Goal: Information Seeking & Learning: Learn about a topic

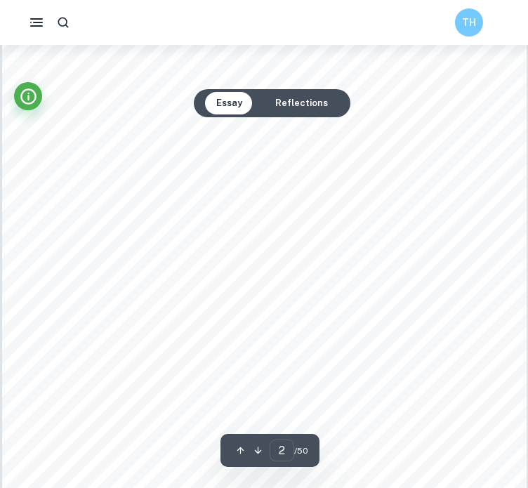
scroll to position [803, 0]
type input "1"
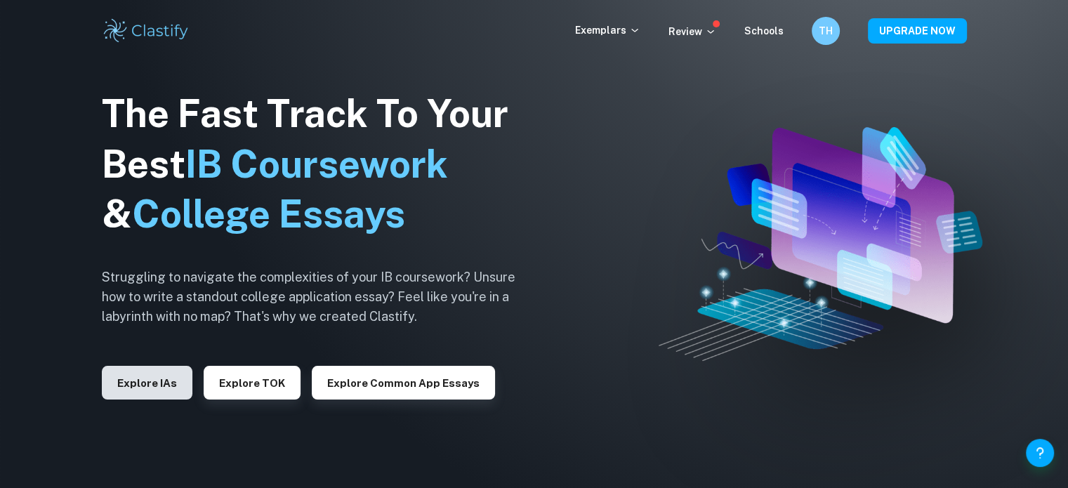
click at [156, 383] on button "Explore IAs" at bounding box center [147, 383] width 91 height 34
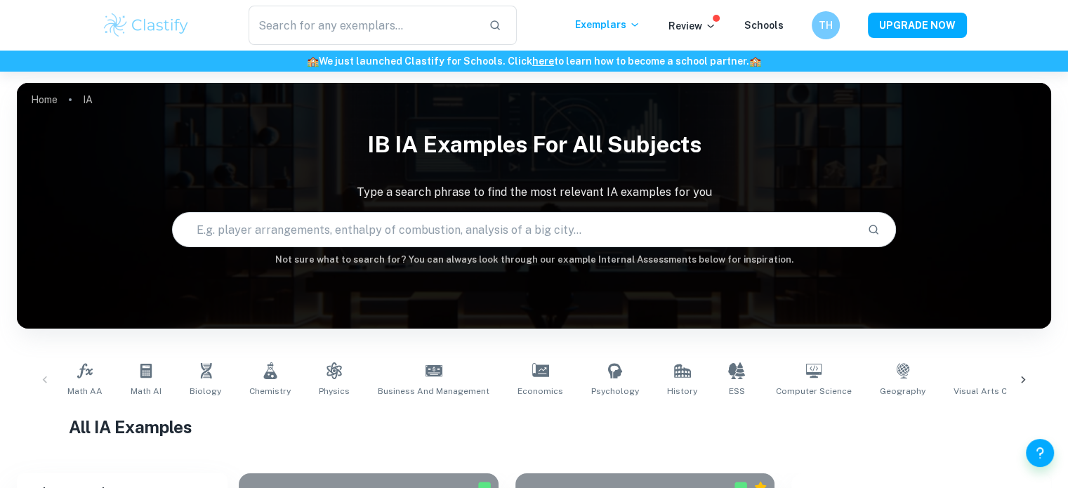
scroll to position [405, 0]
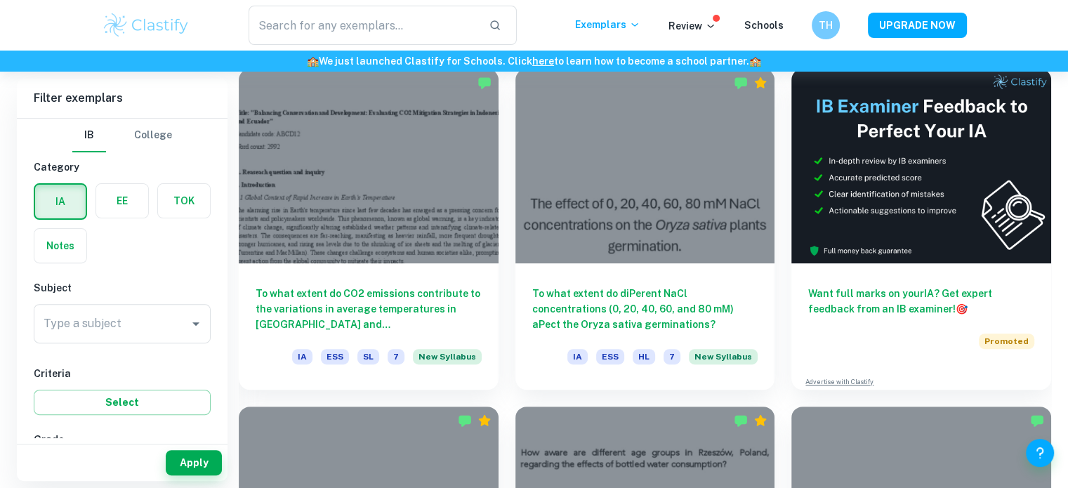
click at [132, 206] on label "button" at bounding box center [122, 201] width 52 height 34
click at [0, 0] on input "radio" at bounding box center [0, 0] width 0 height 0
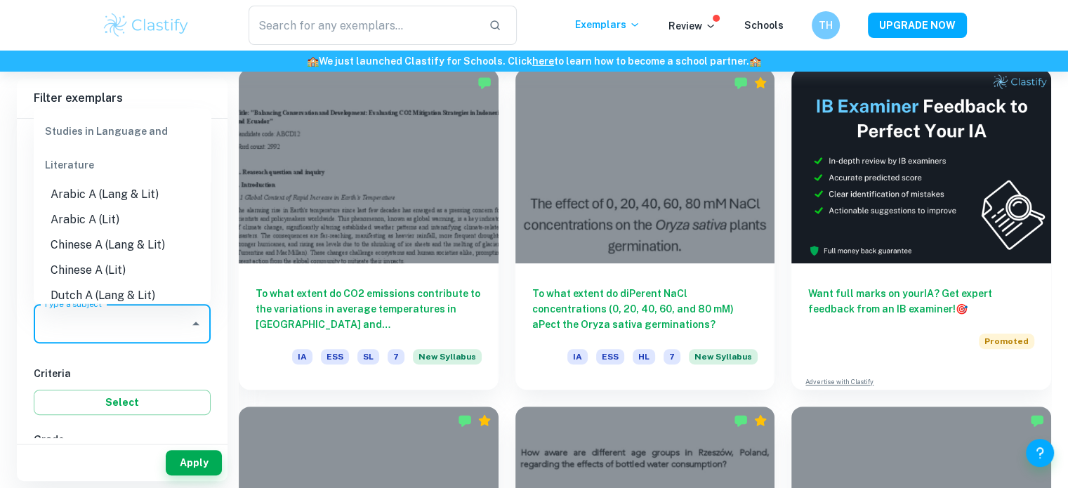
click at [133, 313] on input "Type a subject" at bounding box center [111, 323] width 143 height 27
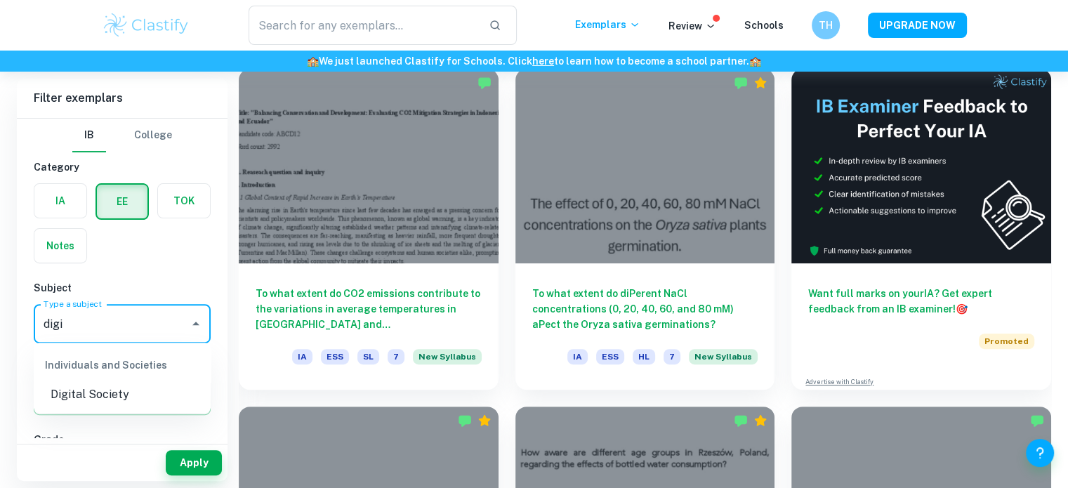
click at [136, 392] on li "Digital Society" at bounding box center [122, 394] width 177 height 25
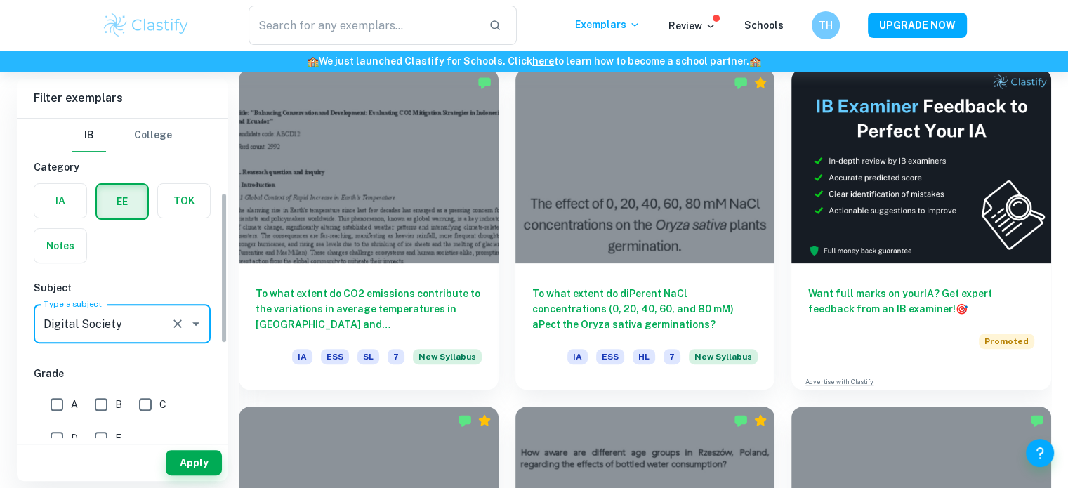
scroll to position [163, 0]
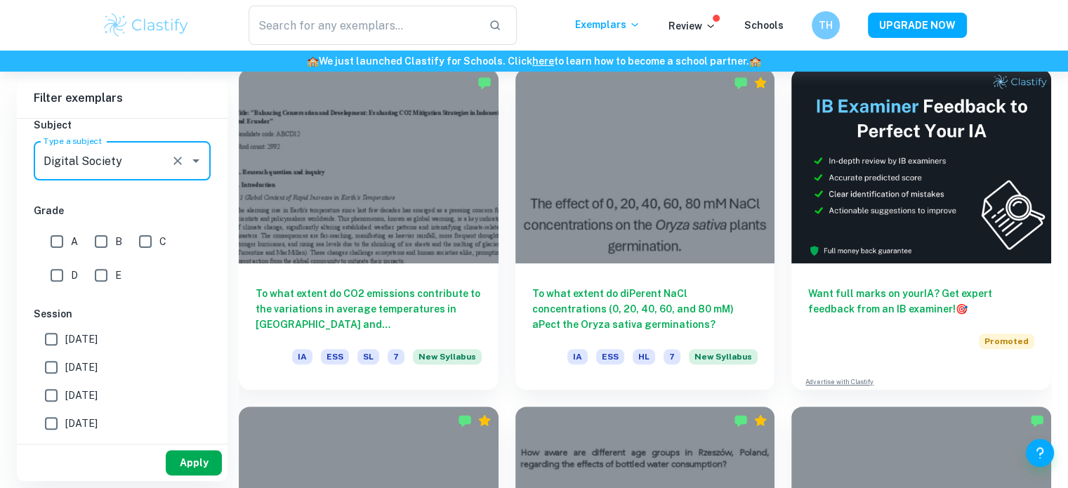
type input "Digital Society"
click at [181, 468] on button "Apply" at bounding box center [194, 462] width 56 height 25
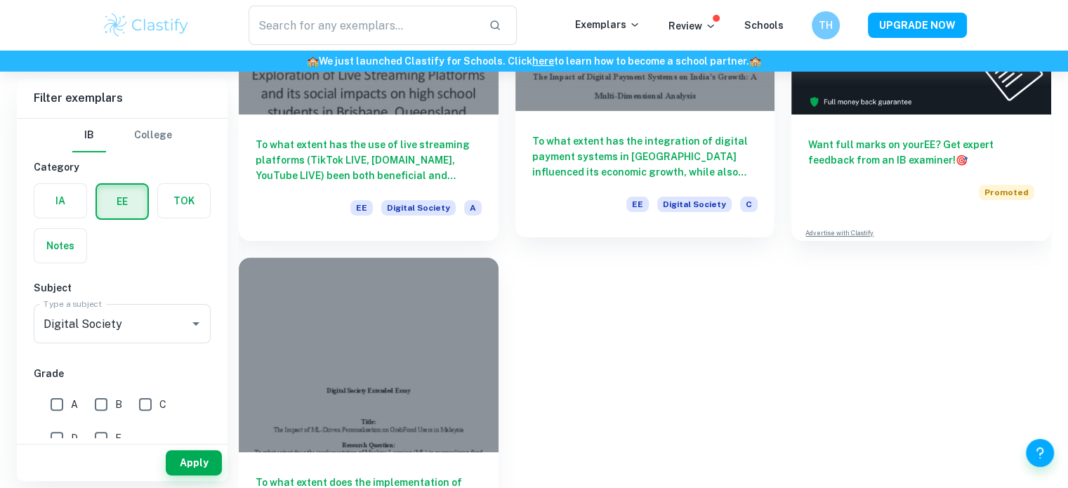
scroll to position [258, 0]
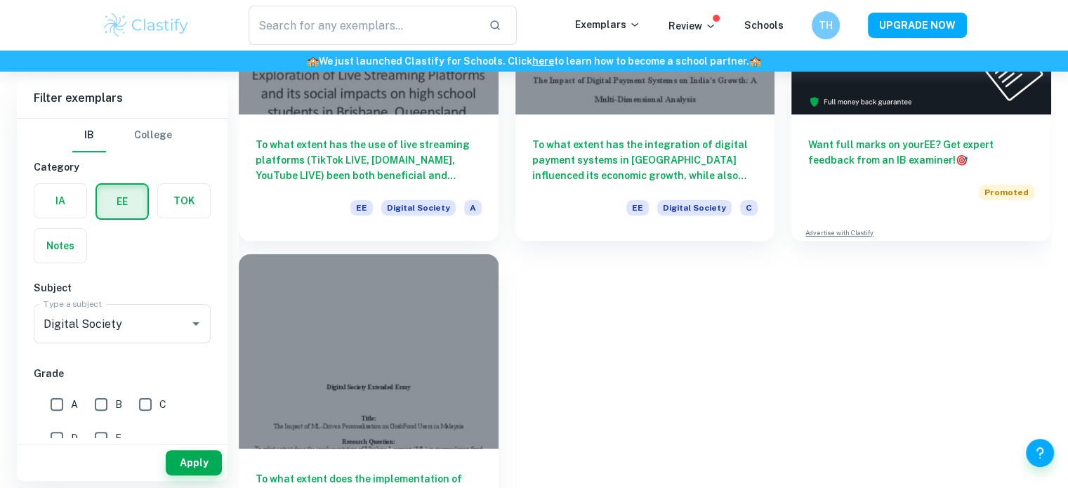
click at [362, 350] on div at bounding box center [369, 351] width 260 height 195
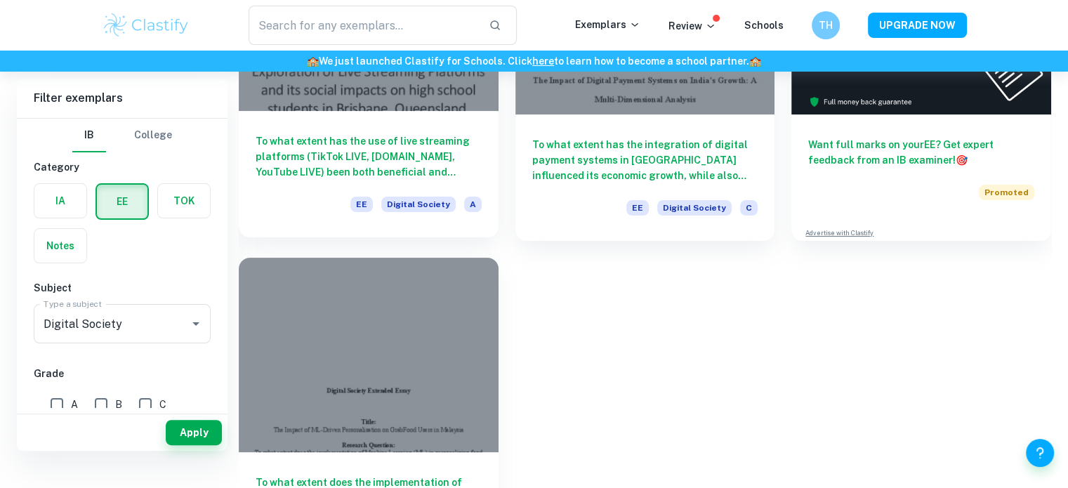
scroll to position [51, 0]
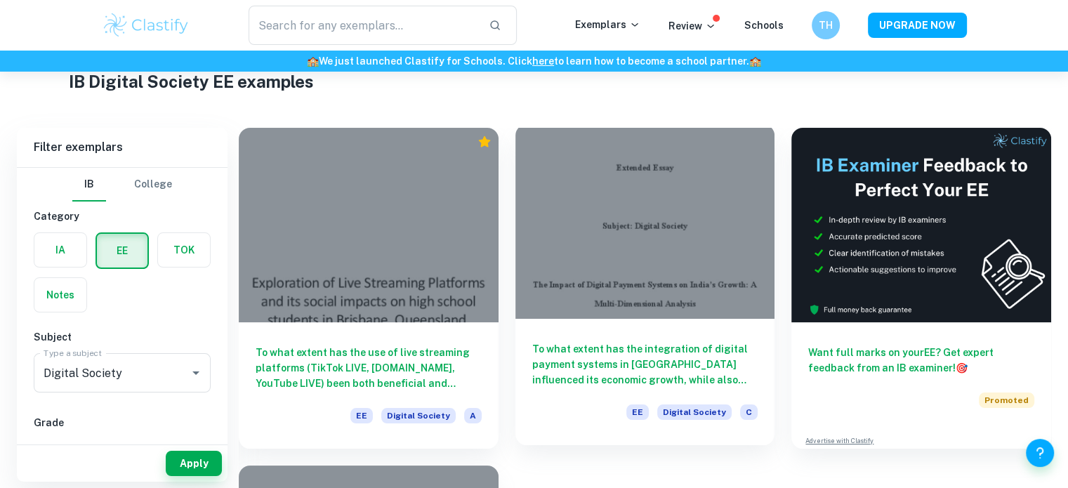
click at [656, 296] on div at bounding box center [646, 221] width 260 height 195
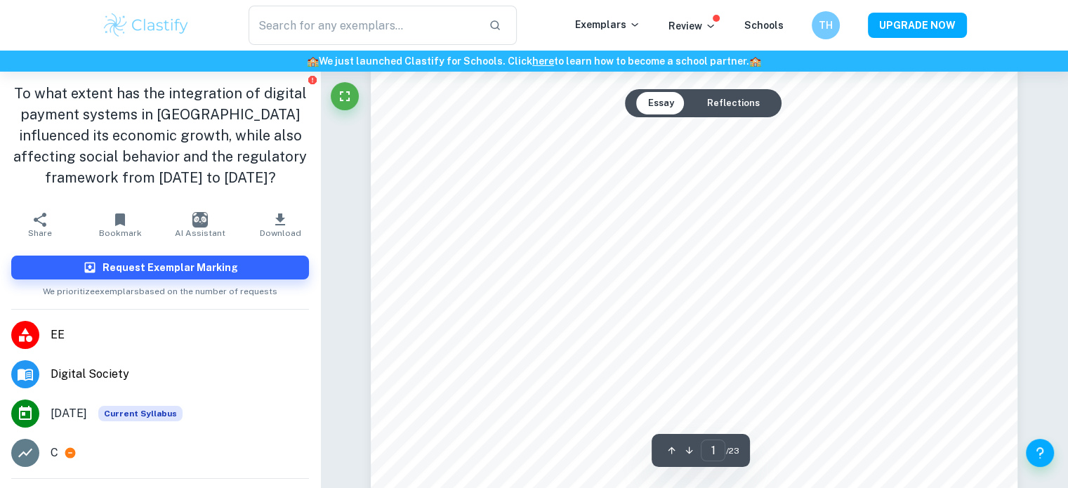
scroll to position [223, 0]
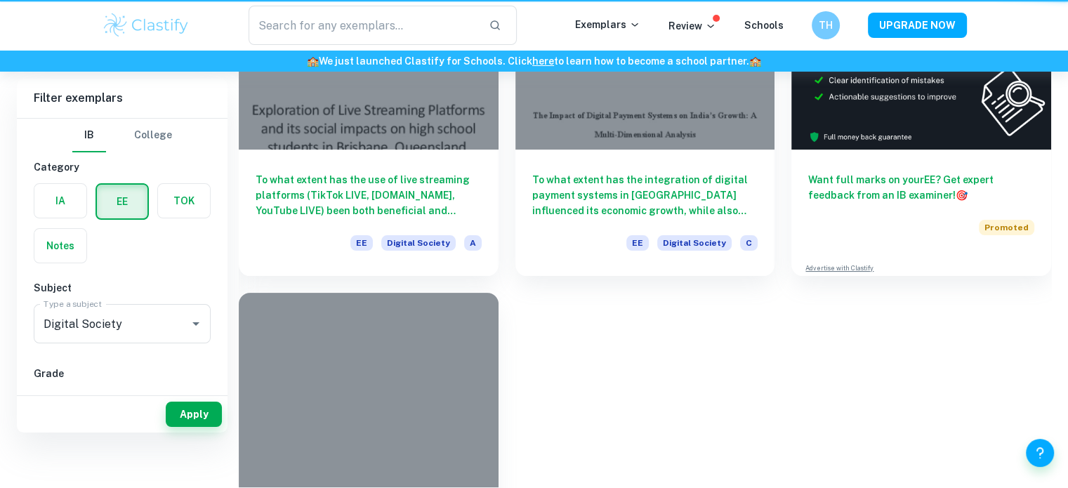
scroll to position [51, 0]
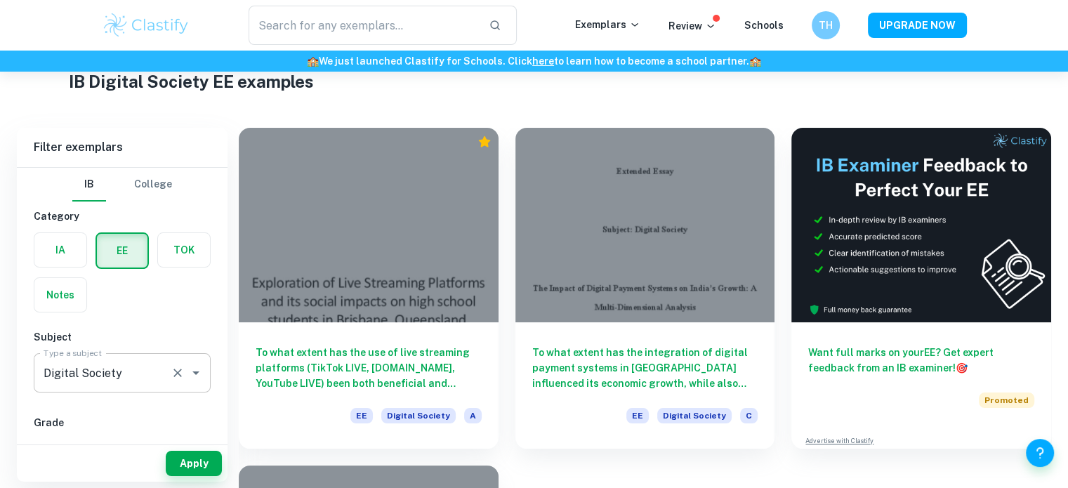
click at [188, 375] on icon "Open" at bounding box center [196, 373] width 17 height 17
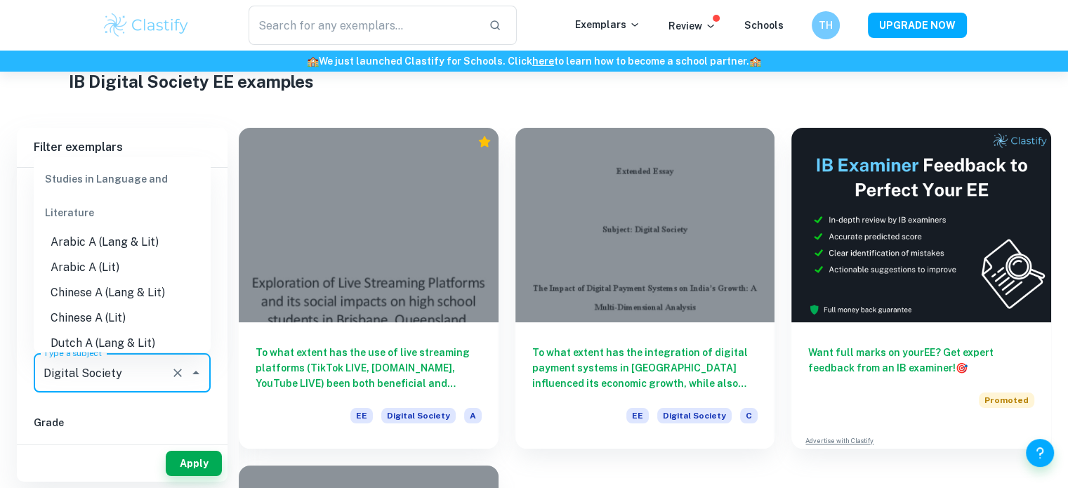
scroll to position [1302, 0]
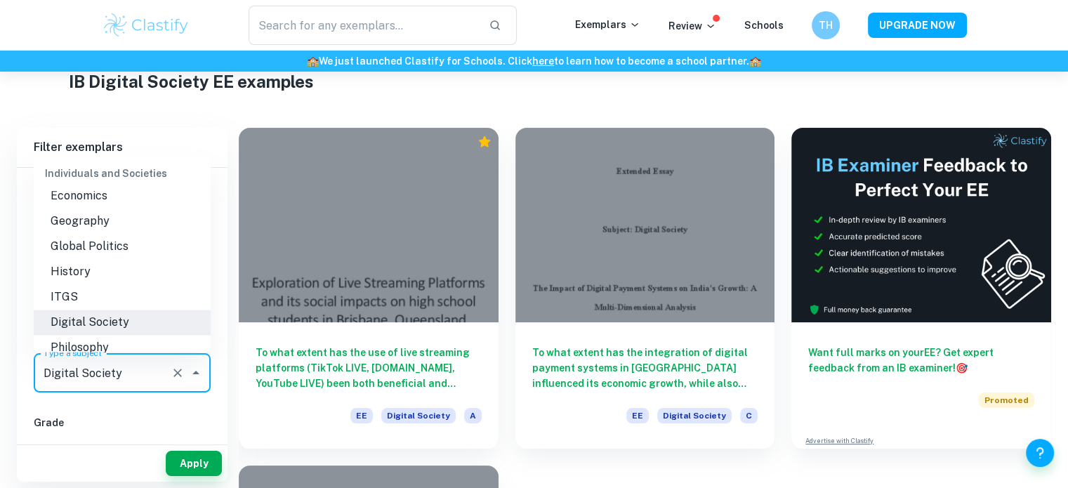
click at [174, 370] on icon "Clear" at bounding box center [178, 373] width 14 height 14
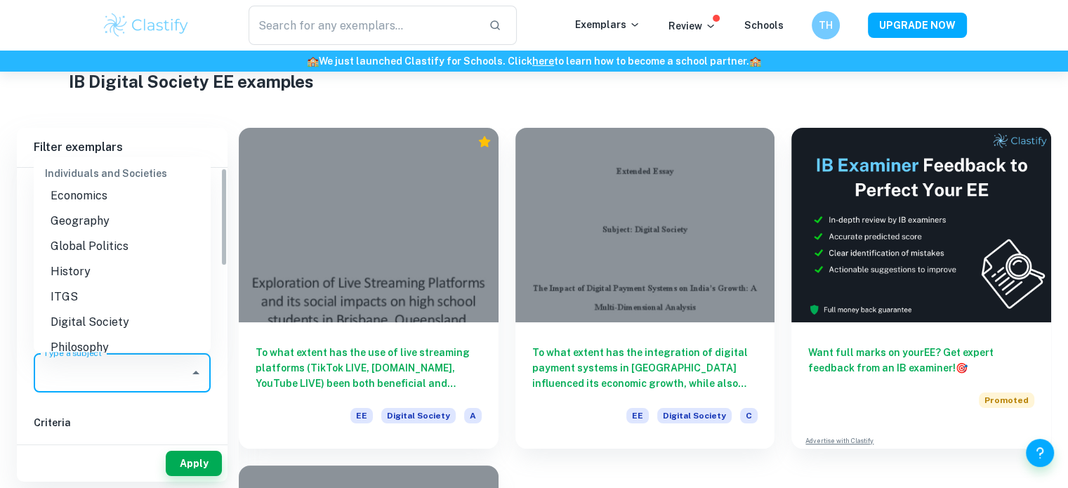
scroll to position [0, 0]
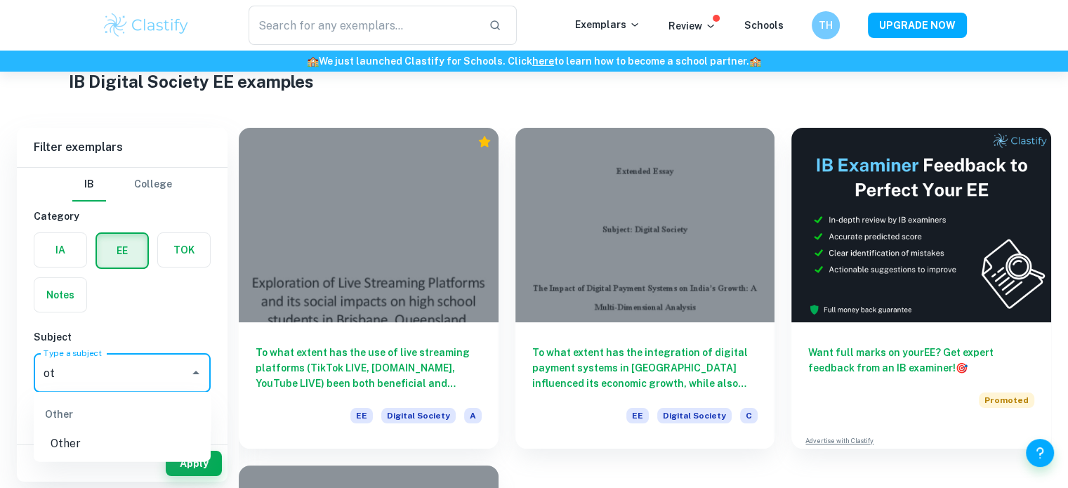
type input "o"
click at [106, 449] on li "ITGS" at bounding box center [122, 443] width 177 height 25
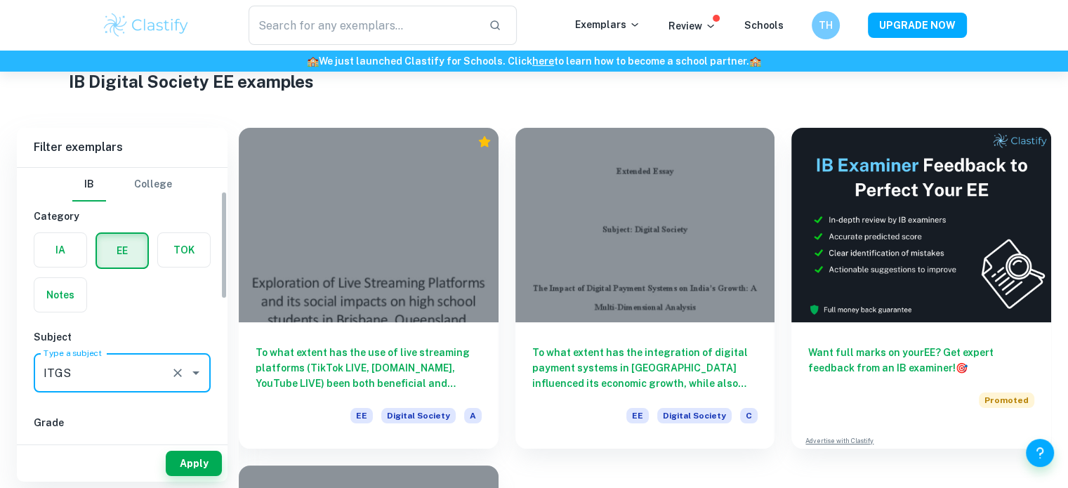
scroll to position [59, 0]
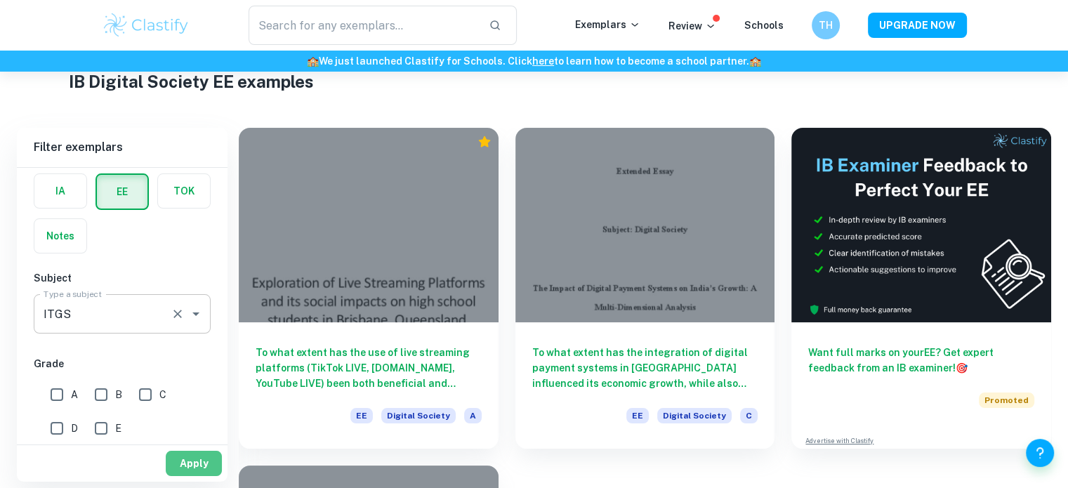
click at [182, 468] on button "Apply" at bounding box center [194, 463] width 56 height 25
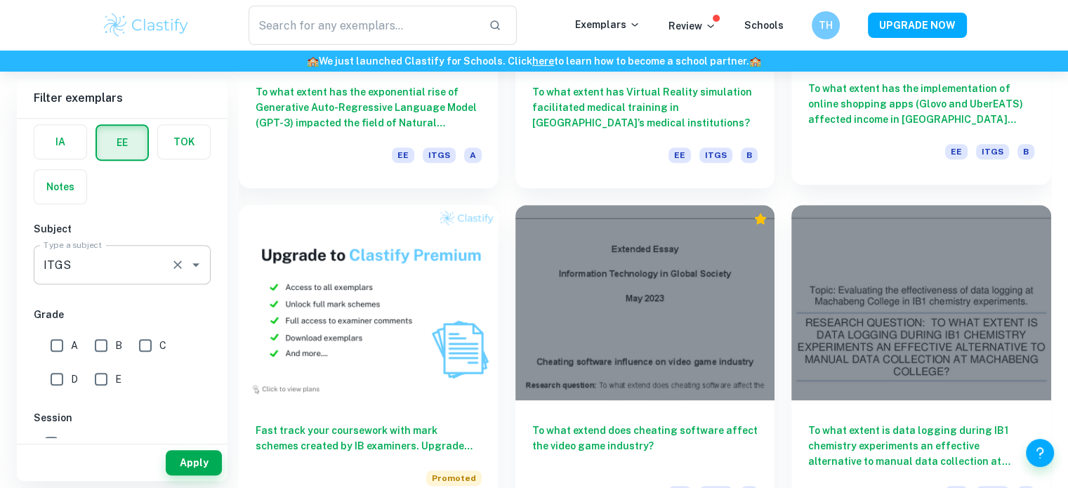
scroll to position [651, 0]
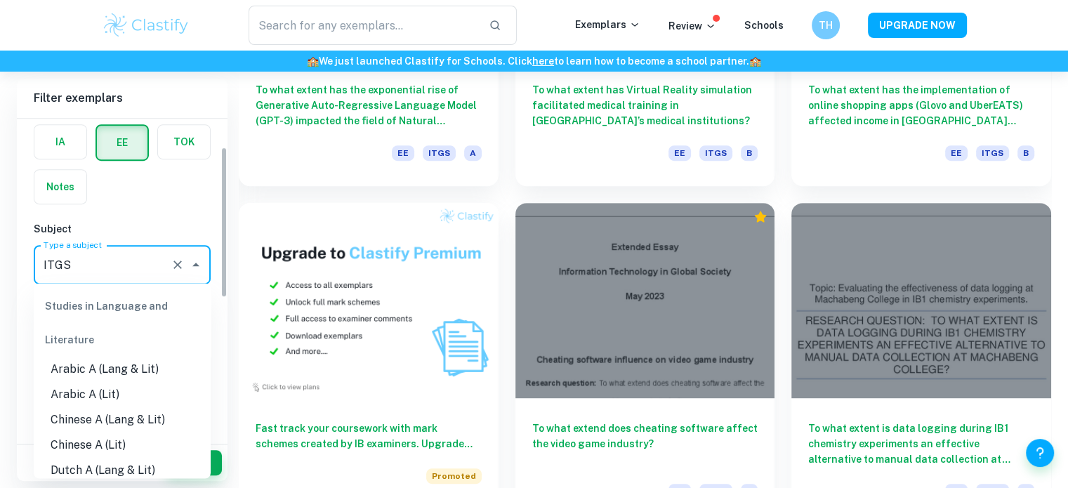
click at [119, 254] on input "ITGS" at bounding box center [102, 264] width 125 height 27
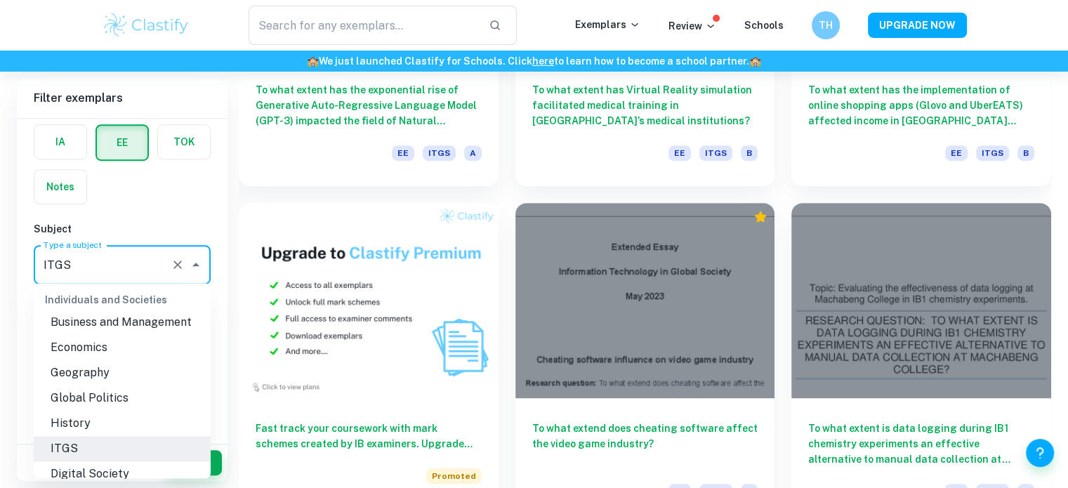
click at [119, 254] on input "ITGS" at bounding box center [102, 264] width 125 height 27
drag, startPoint x: 119, startPoint y: 254, endPoint x: 8, endPoint y: 261, distance: 111.9
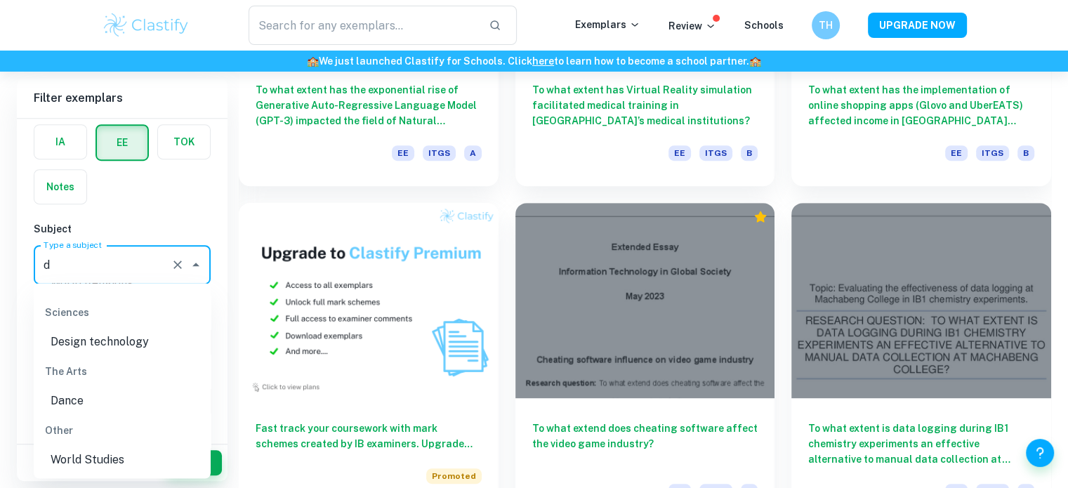
scroll to position [0, 0]
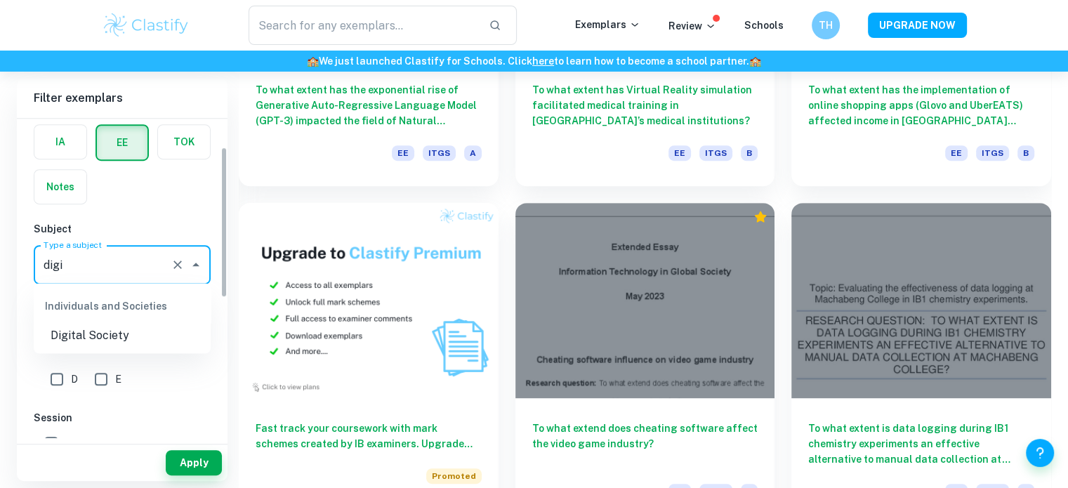
click at [98, 335] on li "Digital Society" at bounding box center [122, 334] width 177 height 25
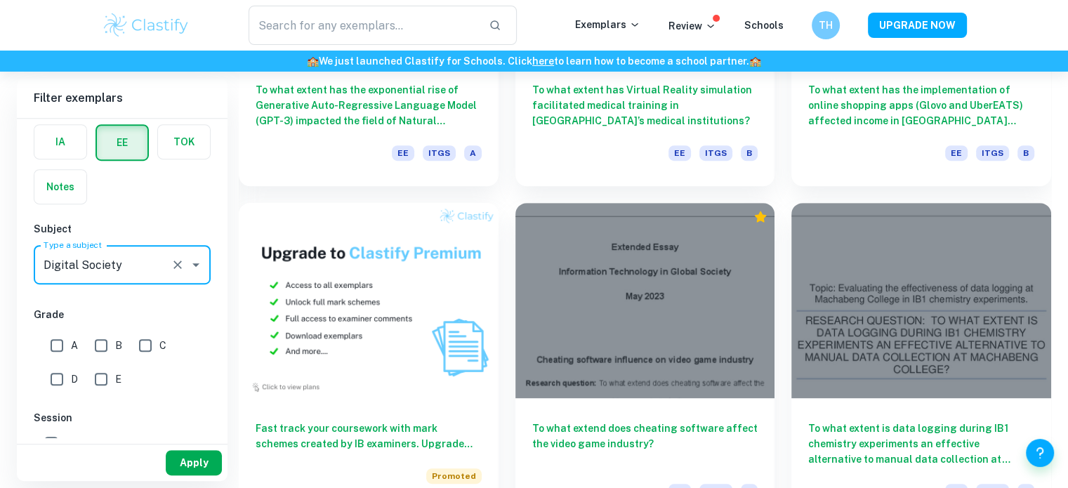
type input "Digital Society"
click at [206, 466] on button "Apply" at bounding box center [194, 462] width 56 height 25
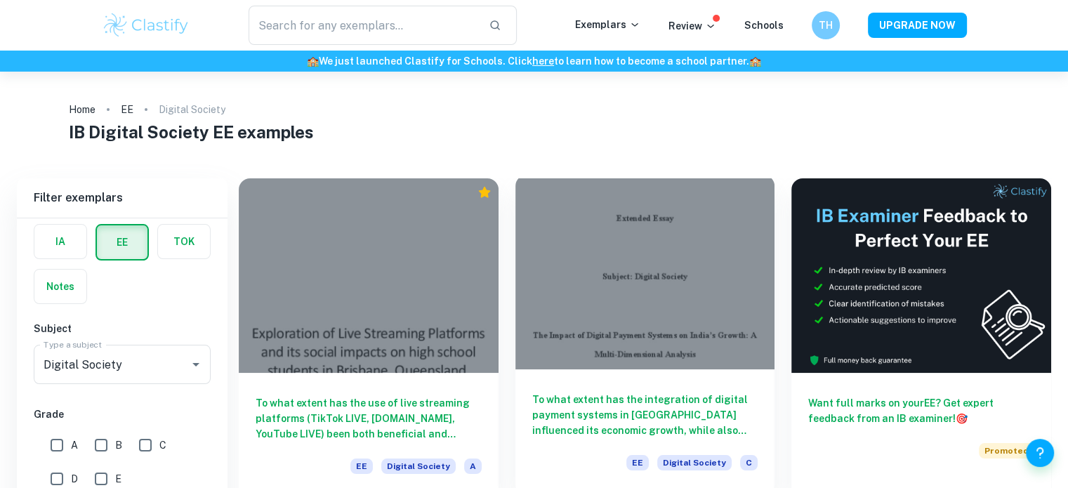
scroll to position [70, 0]
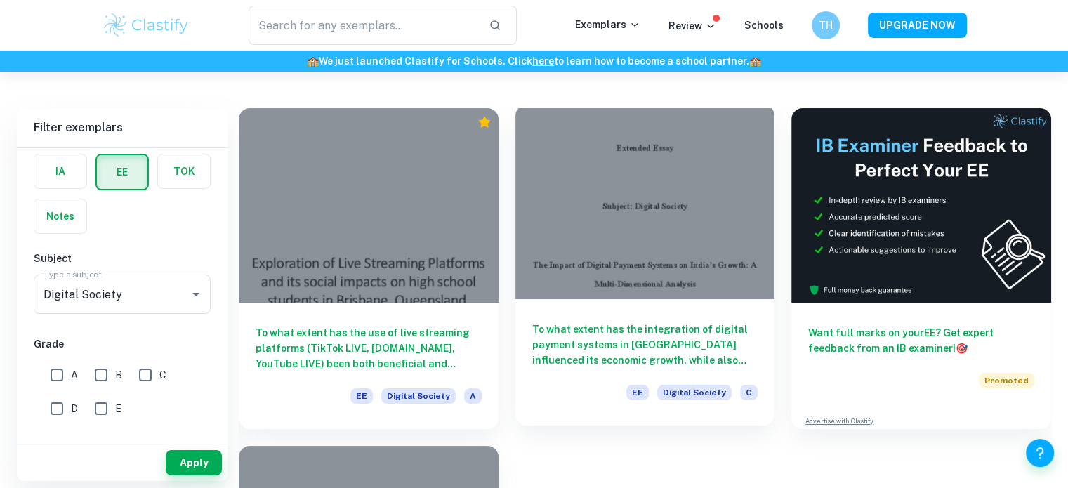
click at [652, 244] on div at bounding box center [646, 202] width 260 height 195
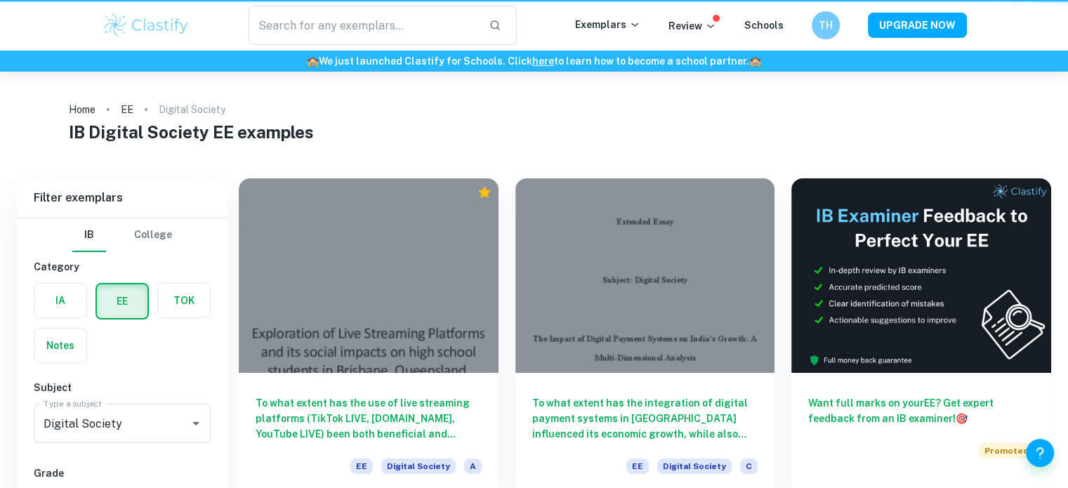
scroll to position [70, 0]
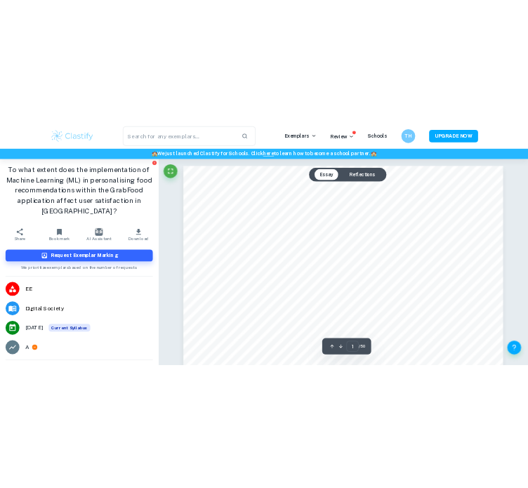
scroll to position [125, 0]
